Goal: Transaction & Acquisition: Book appointment/travel/reservation

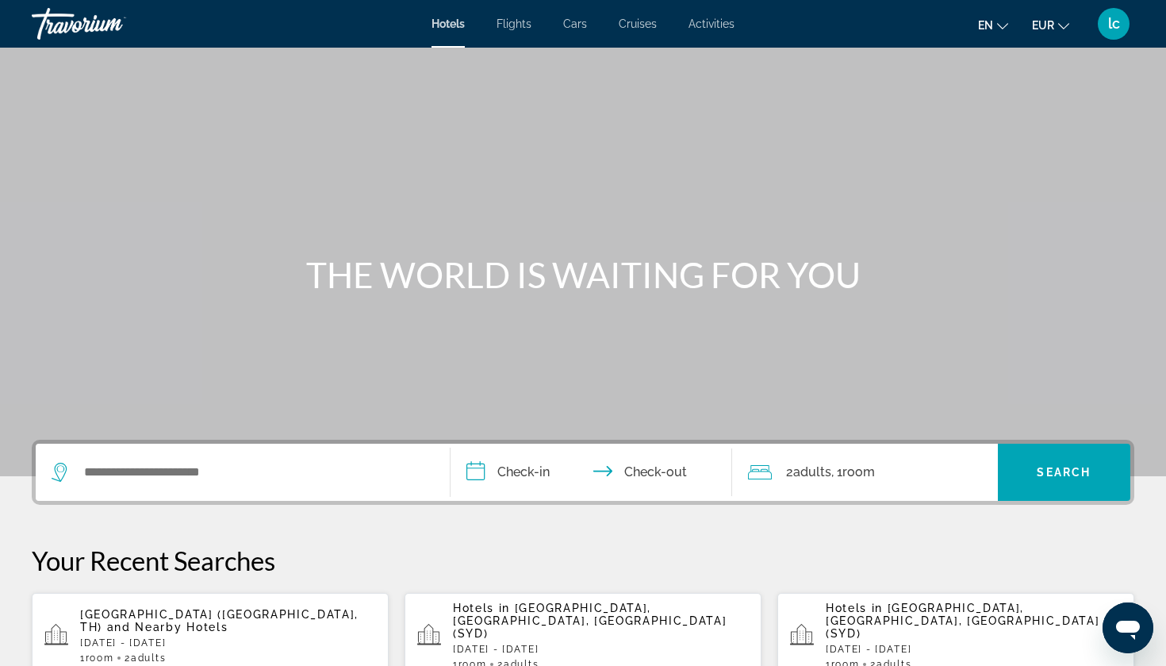
click at [216, 627] on span "and Nearby Hotels" at bounding box center [167, 626] width 121 height 13
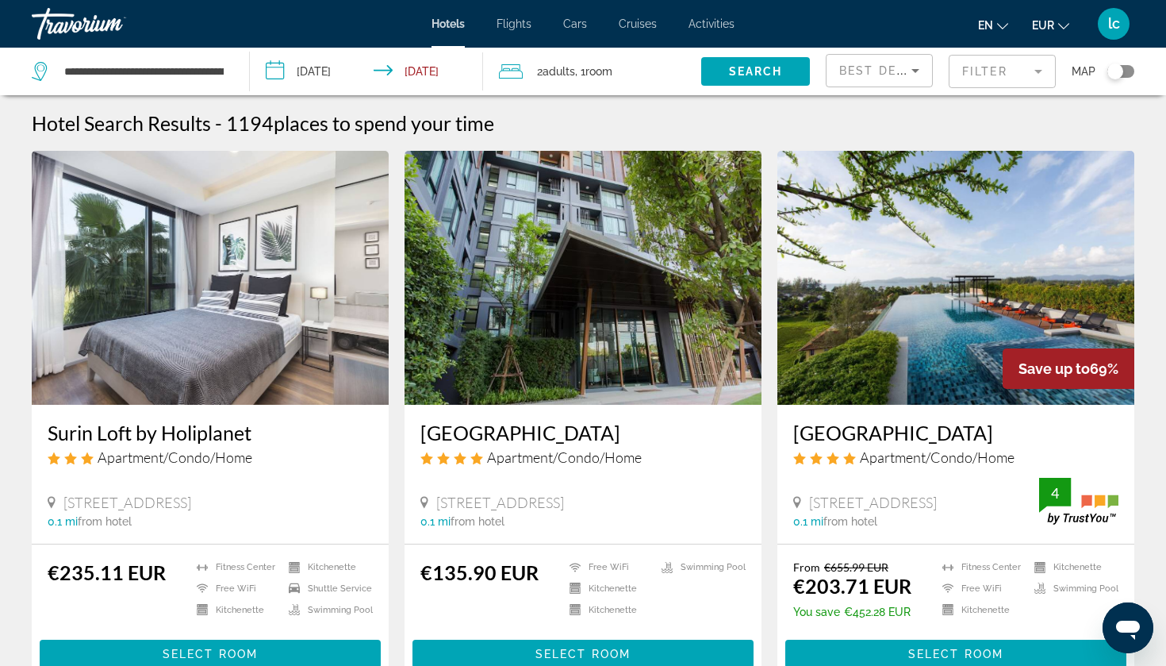
click at [1026, 69] on mat-form-field "Filter" at bounding box center [1002, 71] width 107 height 33
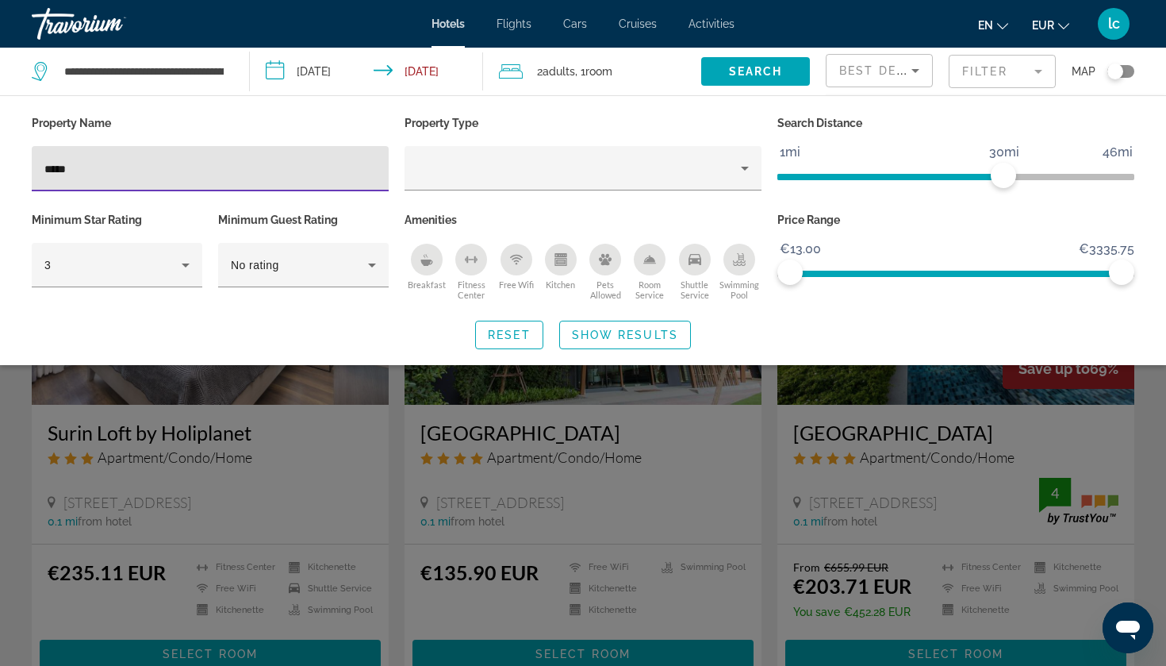
type input "*****"
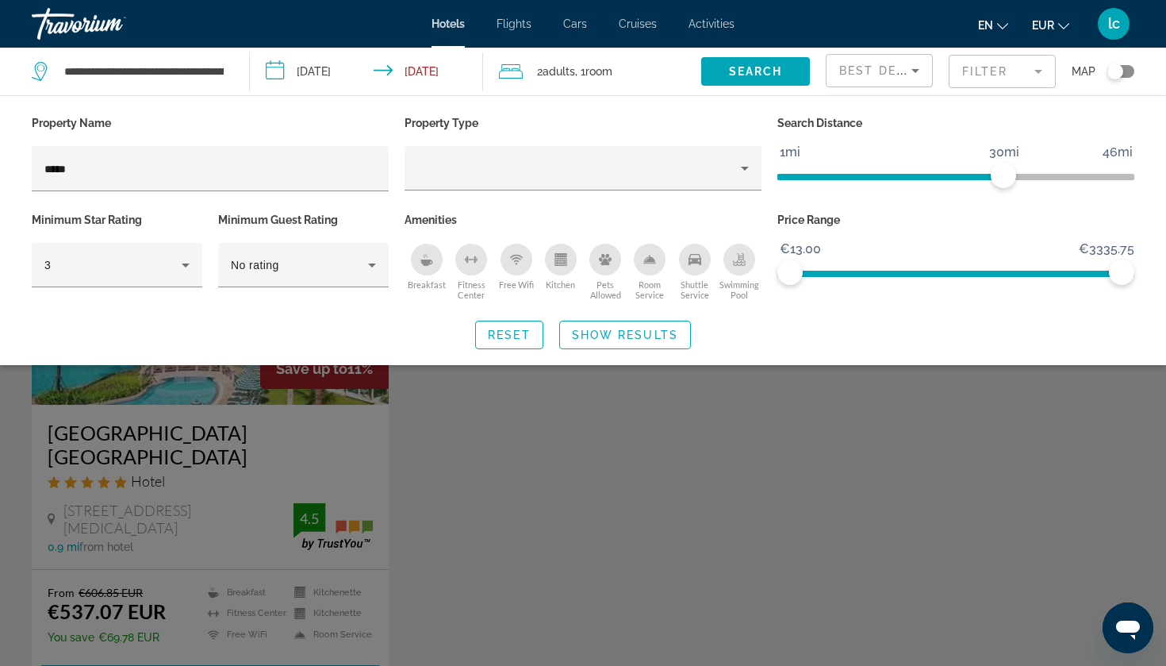
click at [493, 482] on div "Search widget" at bounding box center [583, 452] width 1166 height 428
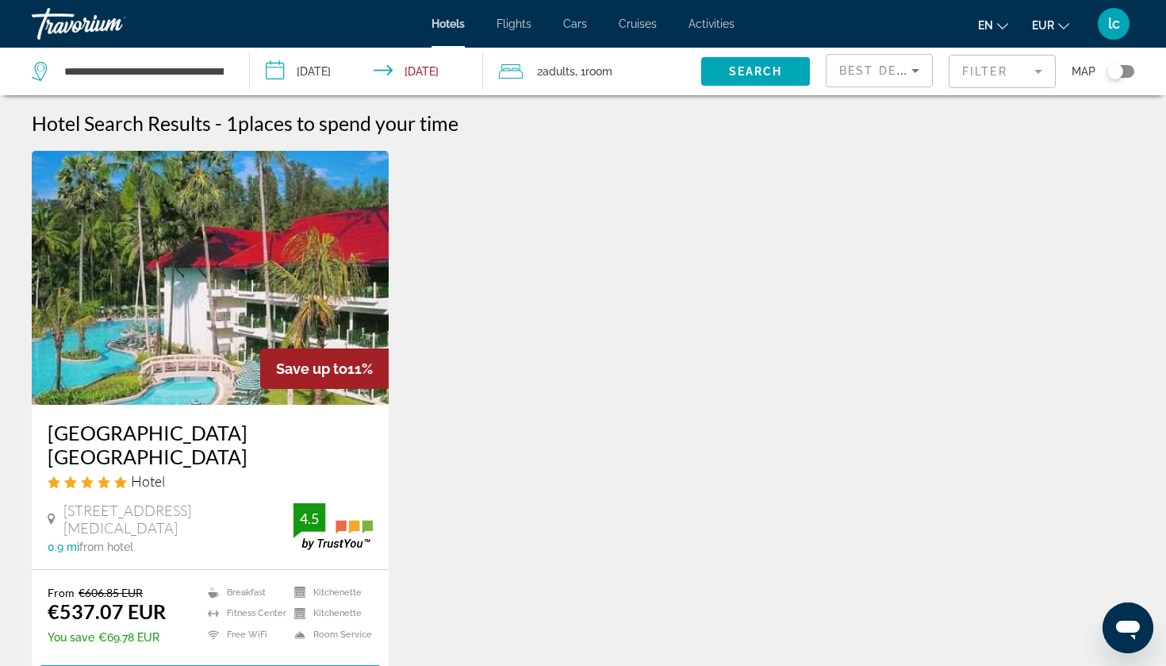
click at [236, 343] on img "Main content" at bounding box center [210, 278] width 357 height 254
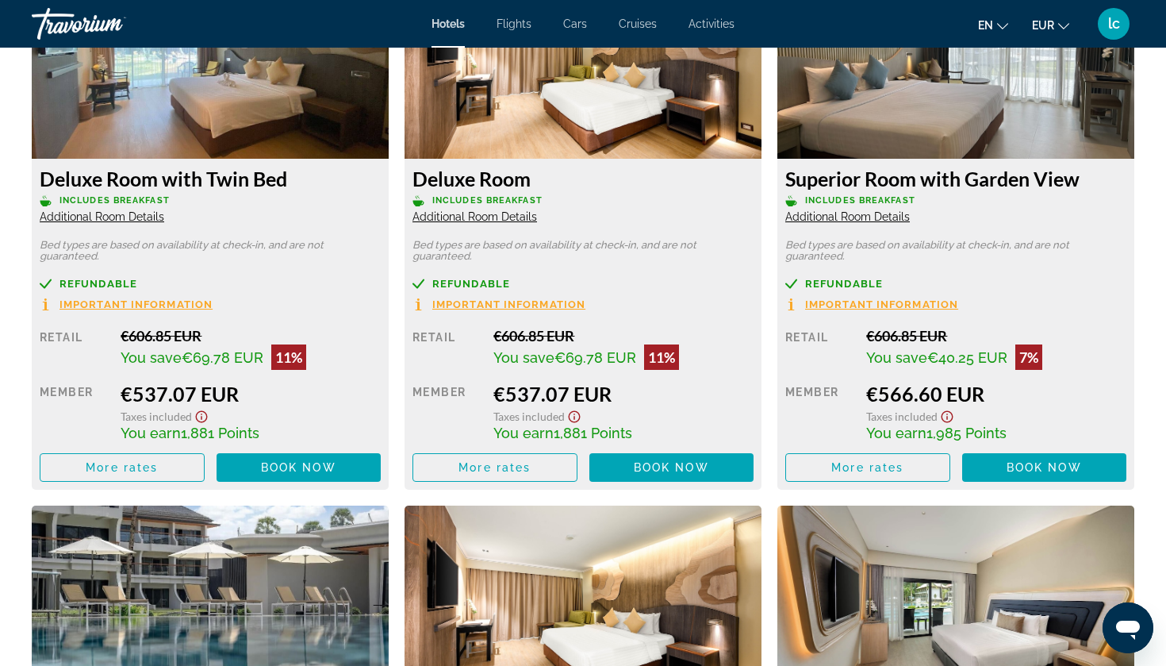
scroll to position [2277, 0]
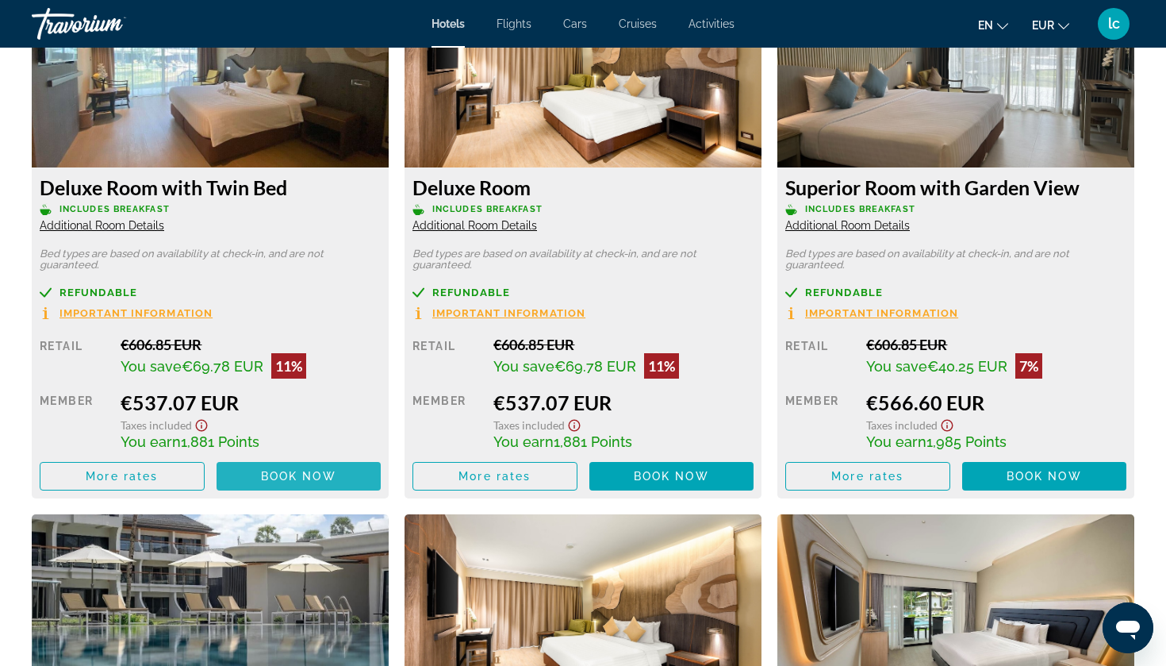
click at [261, 481] on span "Book now" at bounding box center [298, 476] width 75 height 13
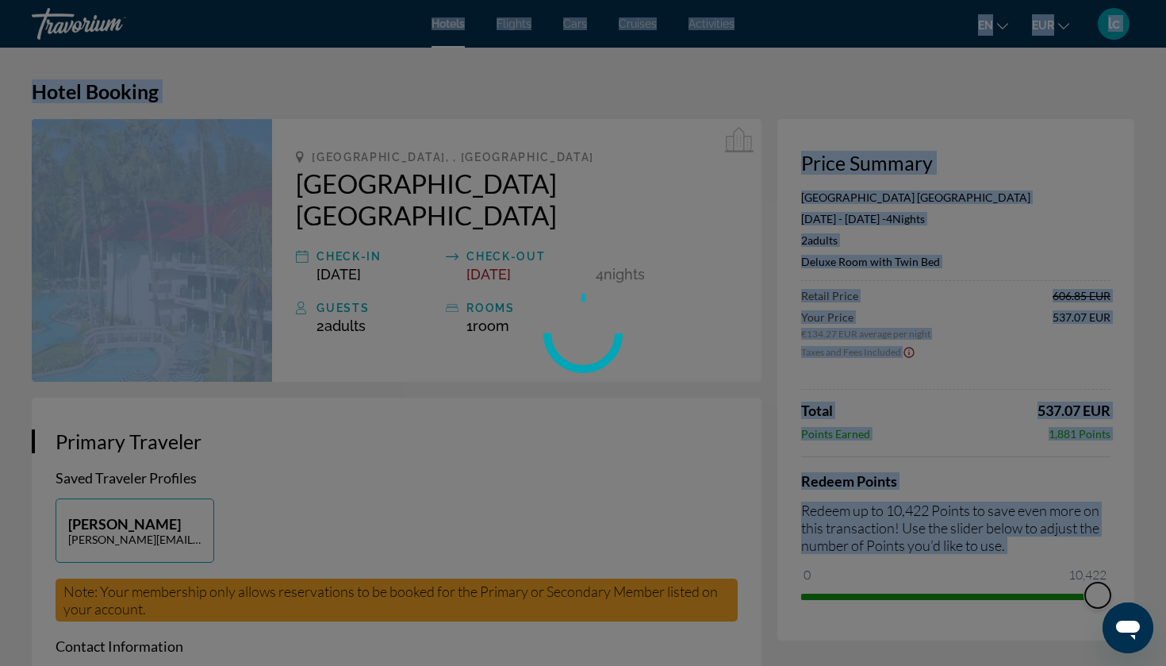
drag, startPoint x: 811, startPoint y: 572, endPoint x: 1165, endPoint y: 559, distance: 354.0
click at [1165, 559] on div "Skip to main content Hotels Flights Cars Cruises Activities Hotels Flights Cars…" at bounding box center [583, 333] width 1166 height 666
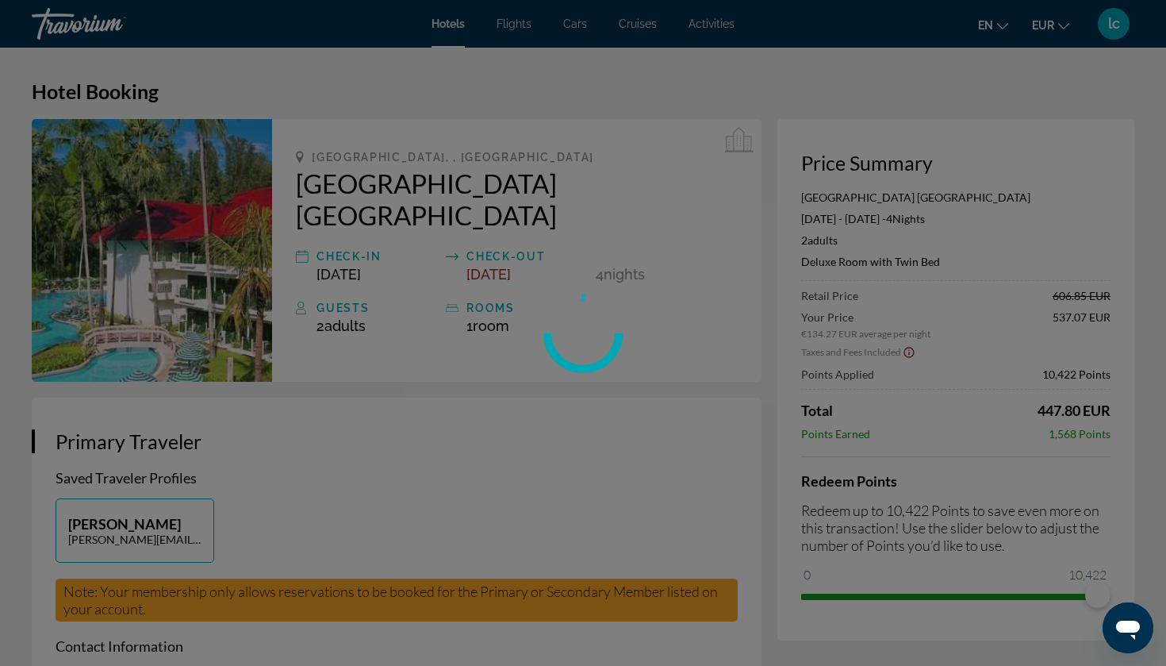
click at [1143, 499] on div at bounding box center [583, 333] width 1166 height 666
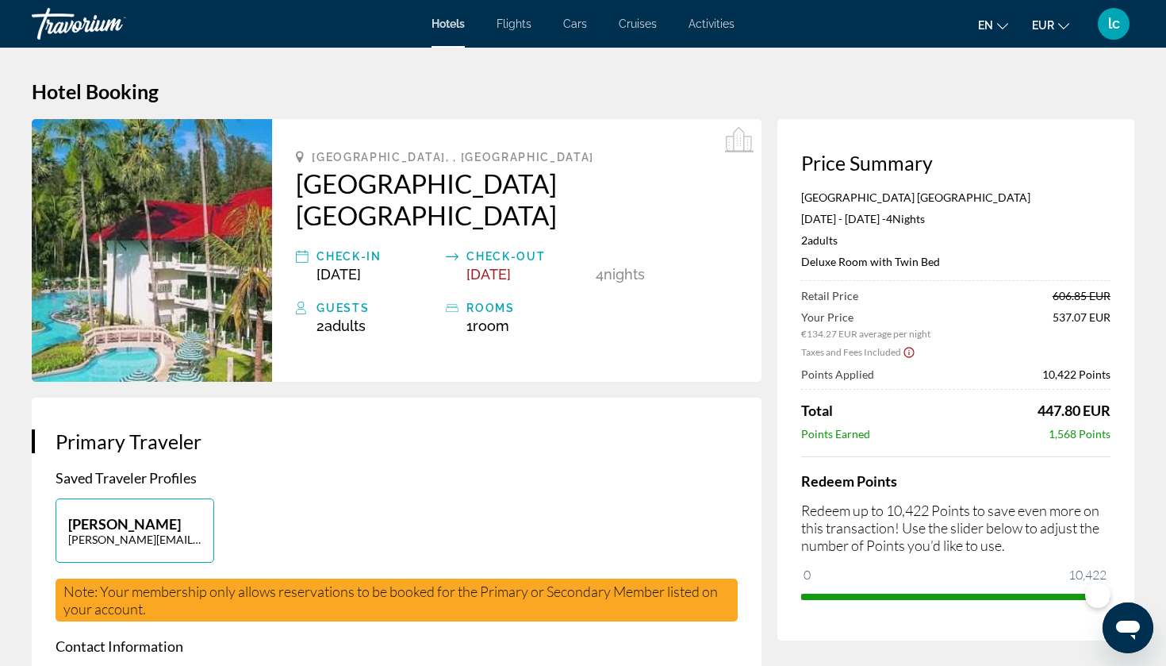
click at [1078, 188] on app-price-summary-new "Price Summary [GEOGRAPHIC_DATA] [GEOGRAPHIC_DATA] [DATE] - [DATE] - 4 Night Nig…" at bounding box center [955, 380] width 309 height 458
